Goal: Transaction & Acquisition: Book appointment/travel/reservation

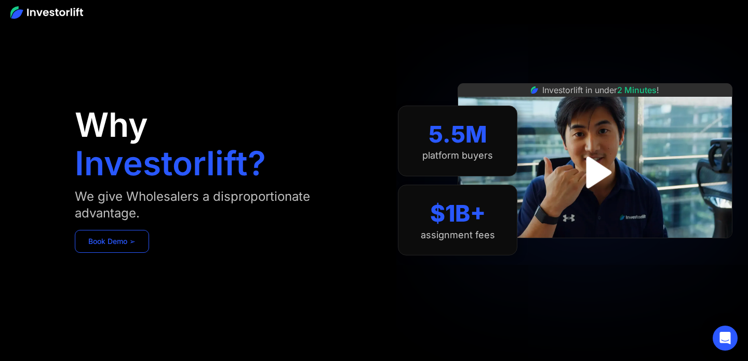
click at [137, 236] on link "Book Demo ➢" at bounding box center [112, 241] width 74 height 23
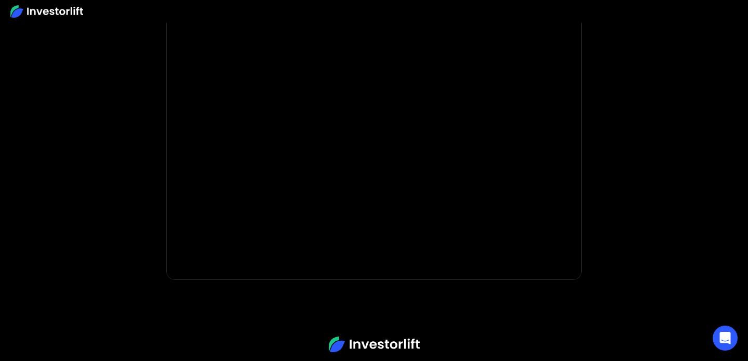
scroll to position [93, 0]
